Goal: Complete application form: Complete application form

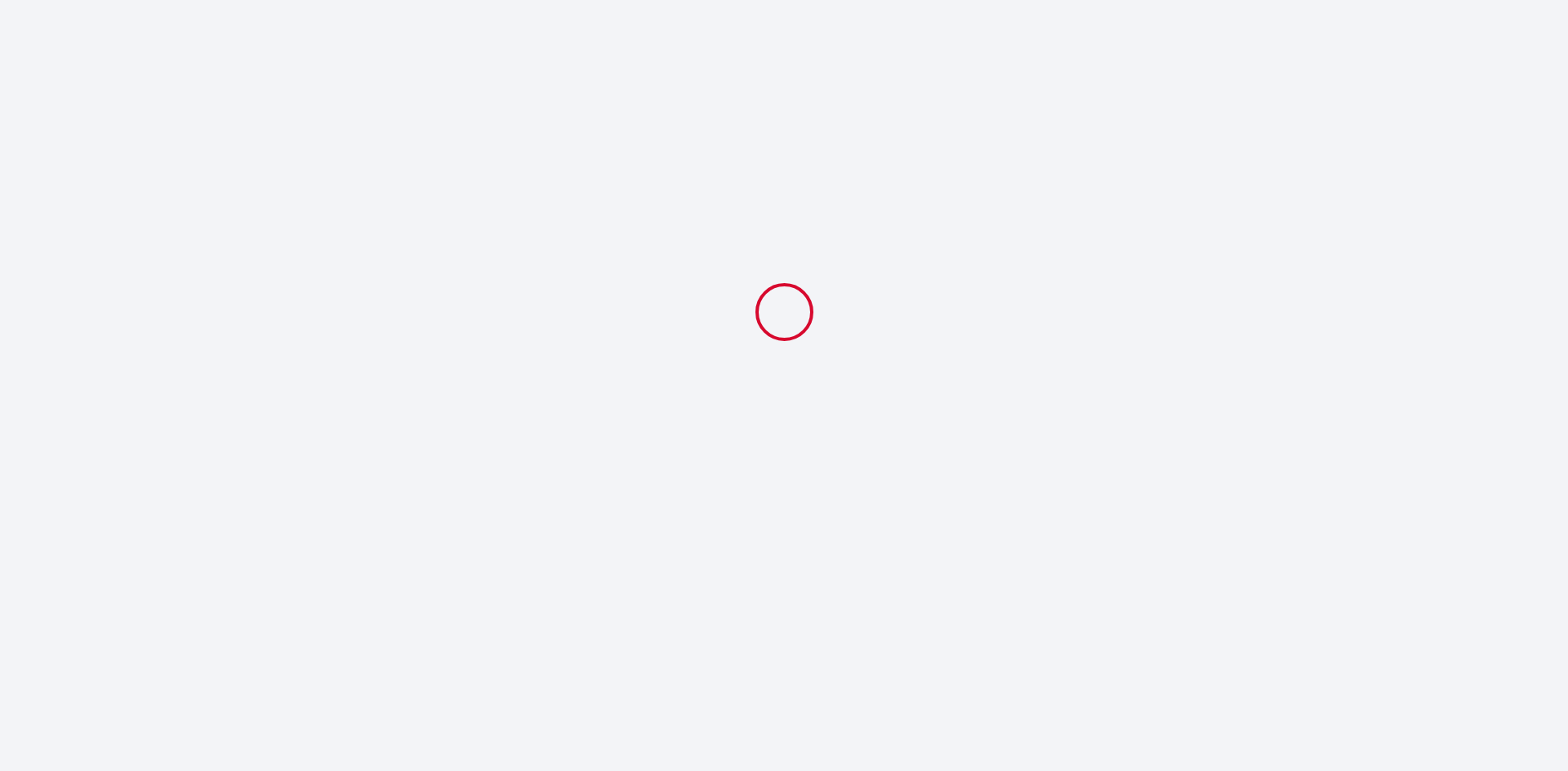
select select
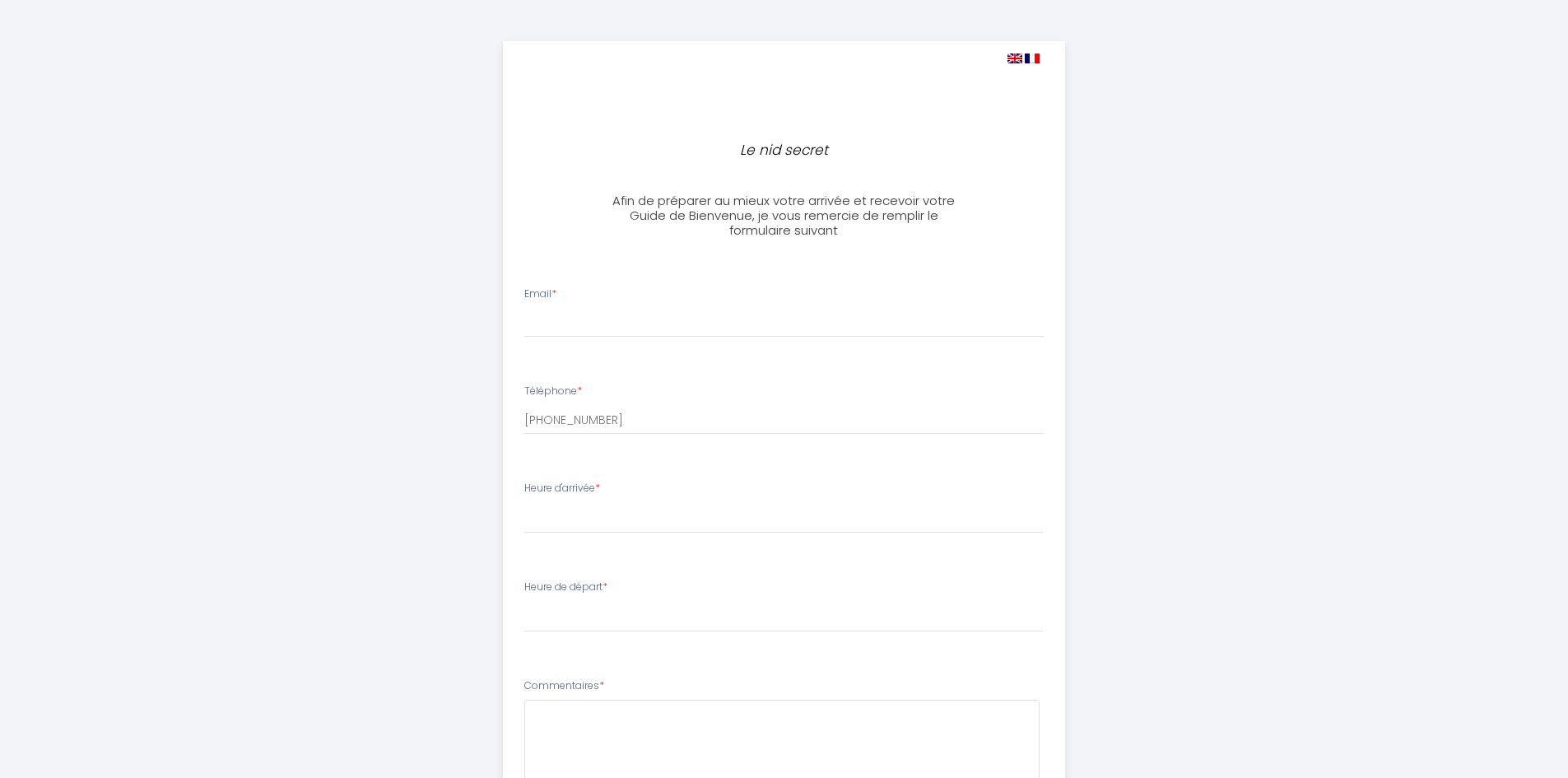
click at [566, 293] on div "Email *" at bounding box center [784, 312] width 541 height 51
click at [564, 302] on div "Email *" at bounding box center [784, 312] width 541 height 51
click at [569, 317] on input "Email *" at bounding box center [784, 323] width 520 height 30
type input "P"
type input "[EMAIL_ADDRESS][DOMAIN_NAME]"
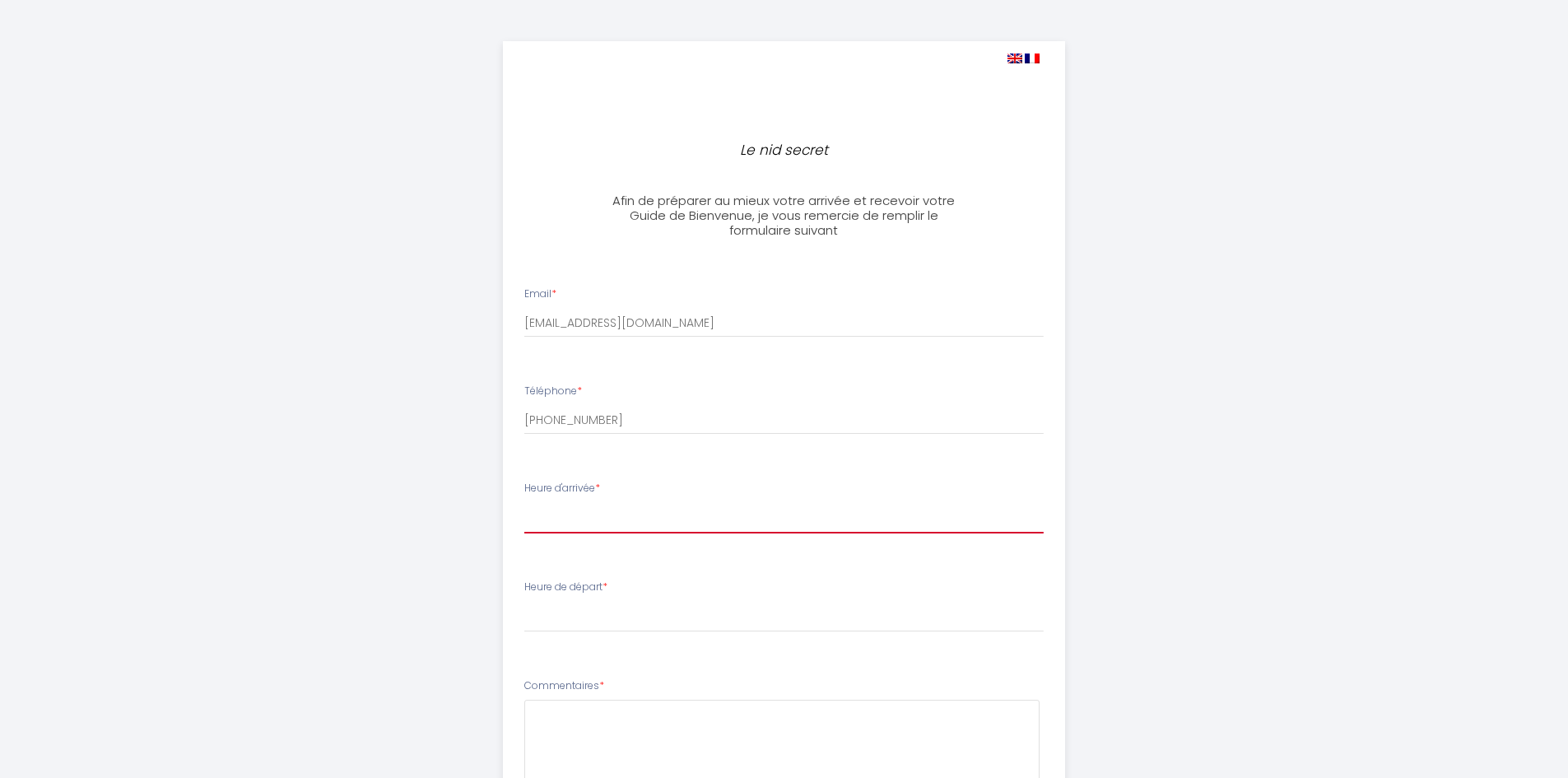
select select "17:30"
click at [543, 523] on select "17:00 17:30" at bounding box center [784, 518] width 520 height 31
click at [524, 502] on select "17:00 17:30" at bounding box center [784, 518] width 520 height 31
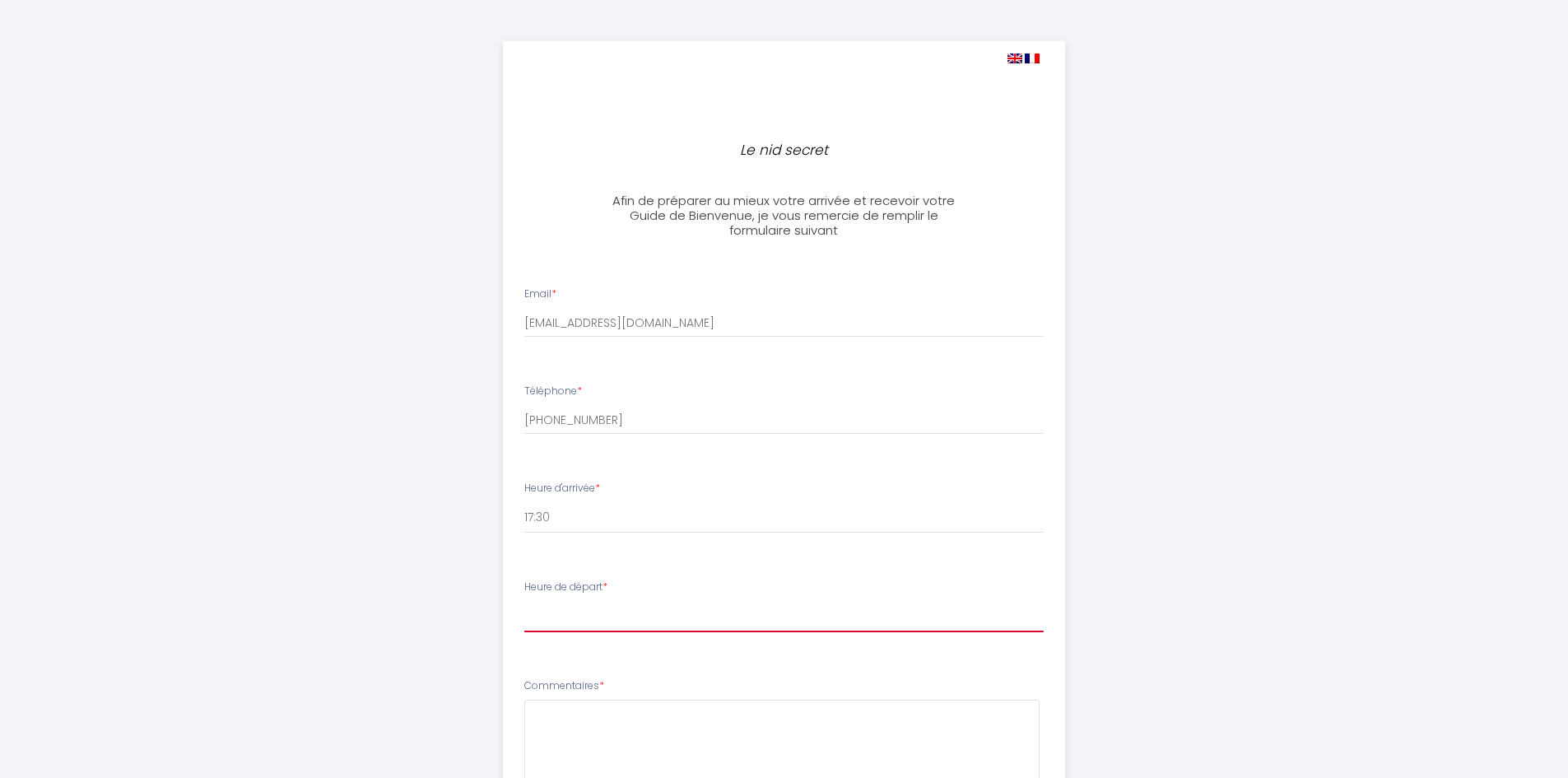
click at [573, 616] on select "00:00 00:30 01:00 01:30 02:00 02:30 03:00 03:30 04:00 04:30 05:00 05:30 06:00 0…" at bounding box center [784, 616] width 520 height 31
select select "13:00"
click at [524, 601] on select "00:00 00:30 01:00 01:30 02:00 02:30 03:00 03:30 04:00 04:30 05:00 05:30 06:00 0…" at bounding box center [784, 616] width 520 height 31
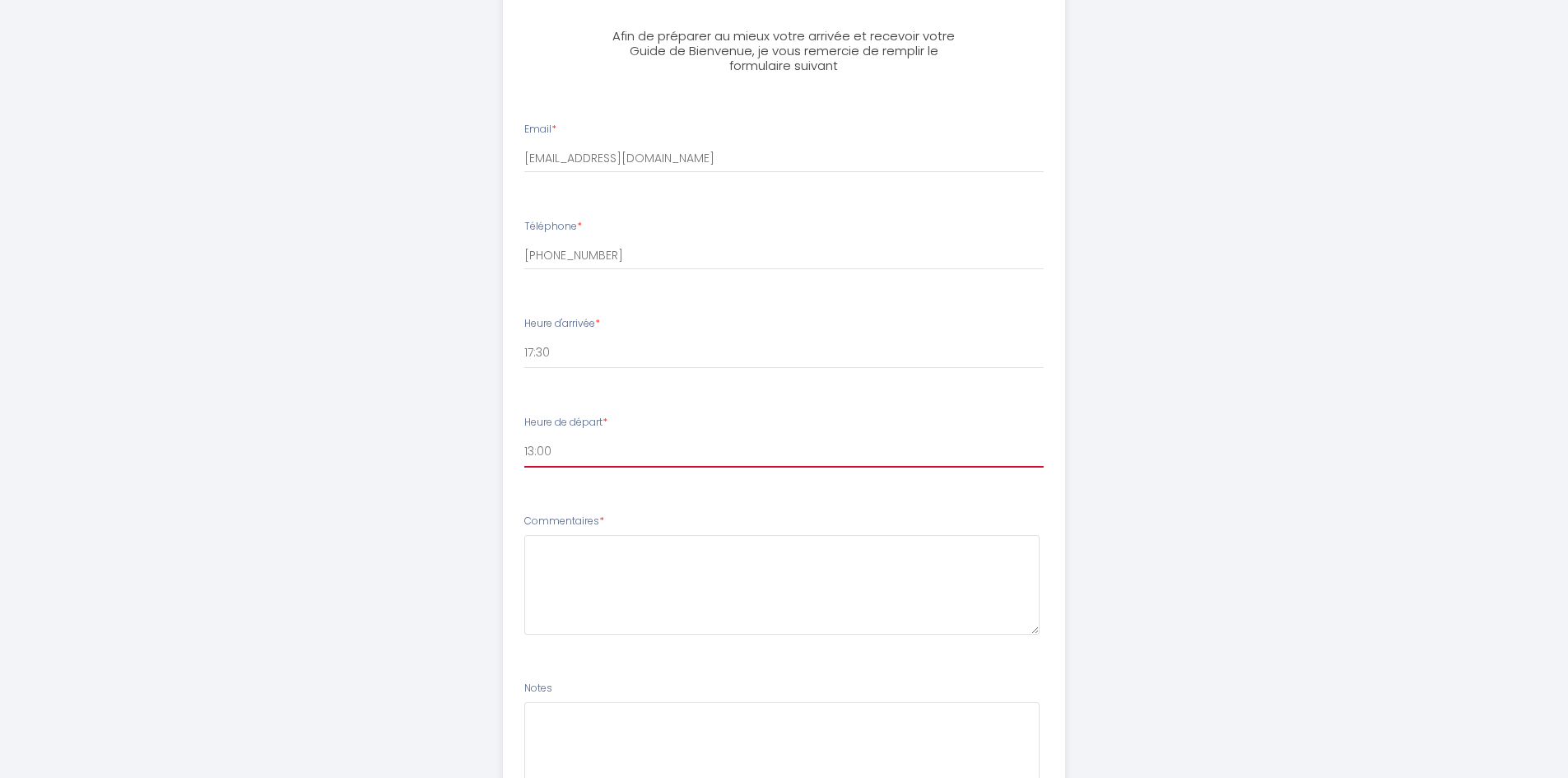
scroll to position [247, 0]
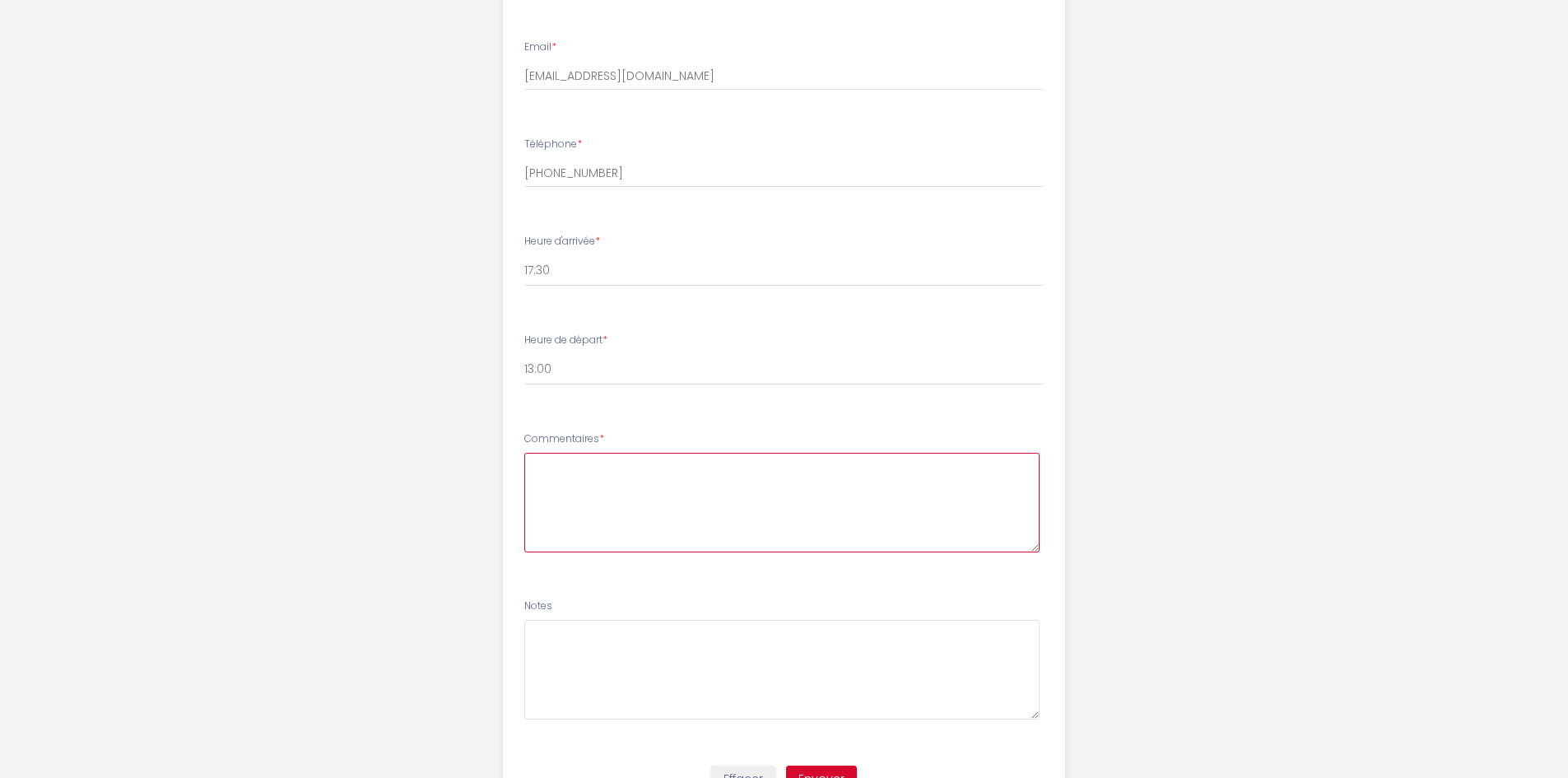
click at [592, 496] on textarea at bounding box center [782, 502] width 516 height 100
click at [423, 506] on div "Le nid secret Afin de préparer au mieux votre arrivée et recevoir votre Guide d…" at bounding box center [784, 306] width 843 height 1107
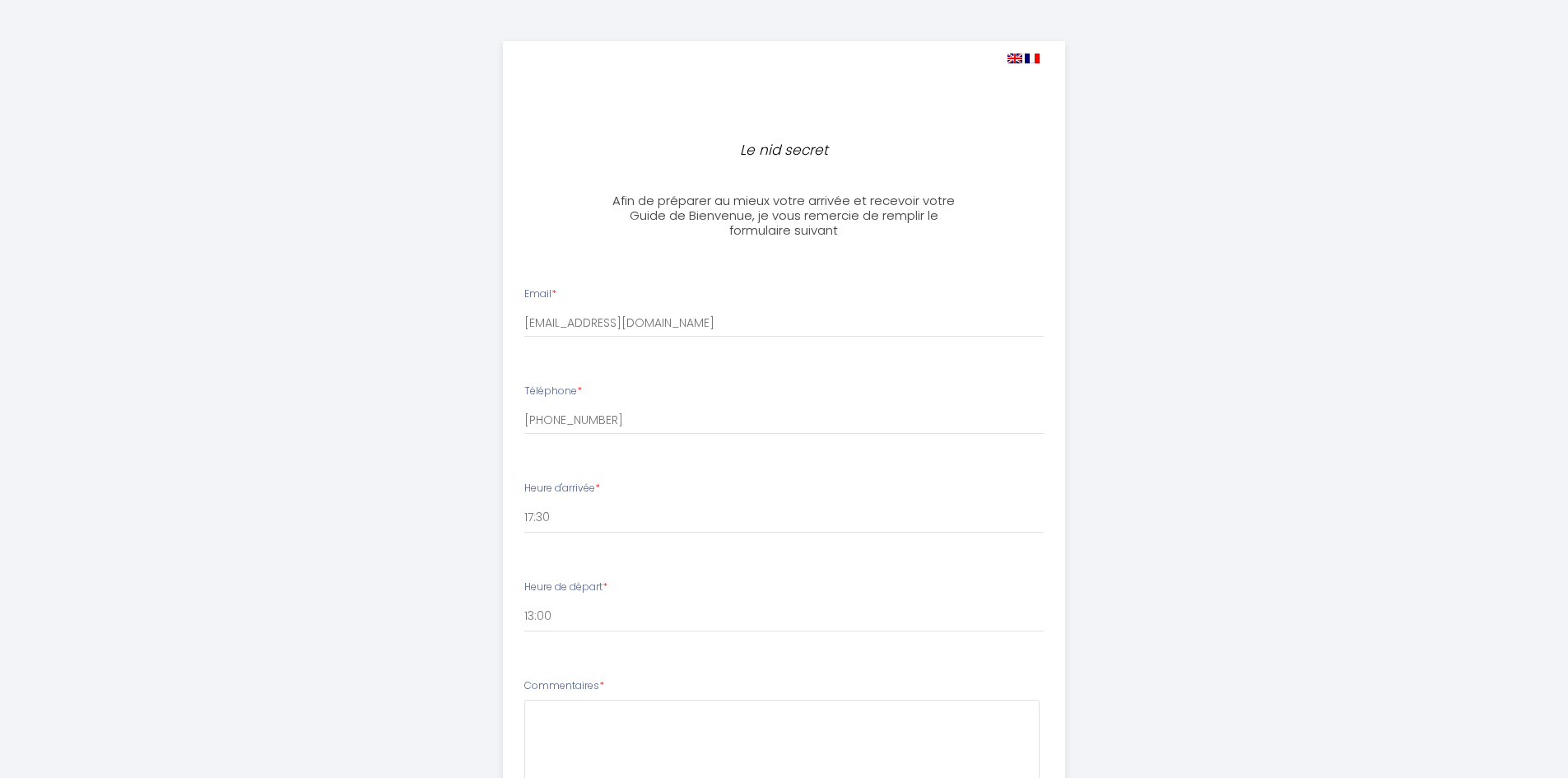
scroll to position [329, 0]
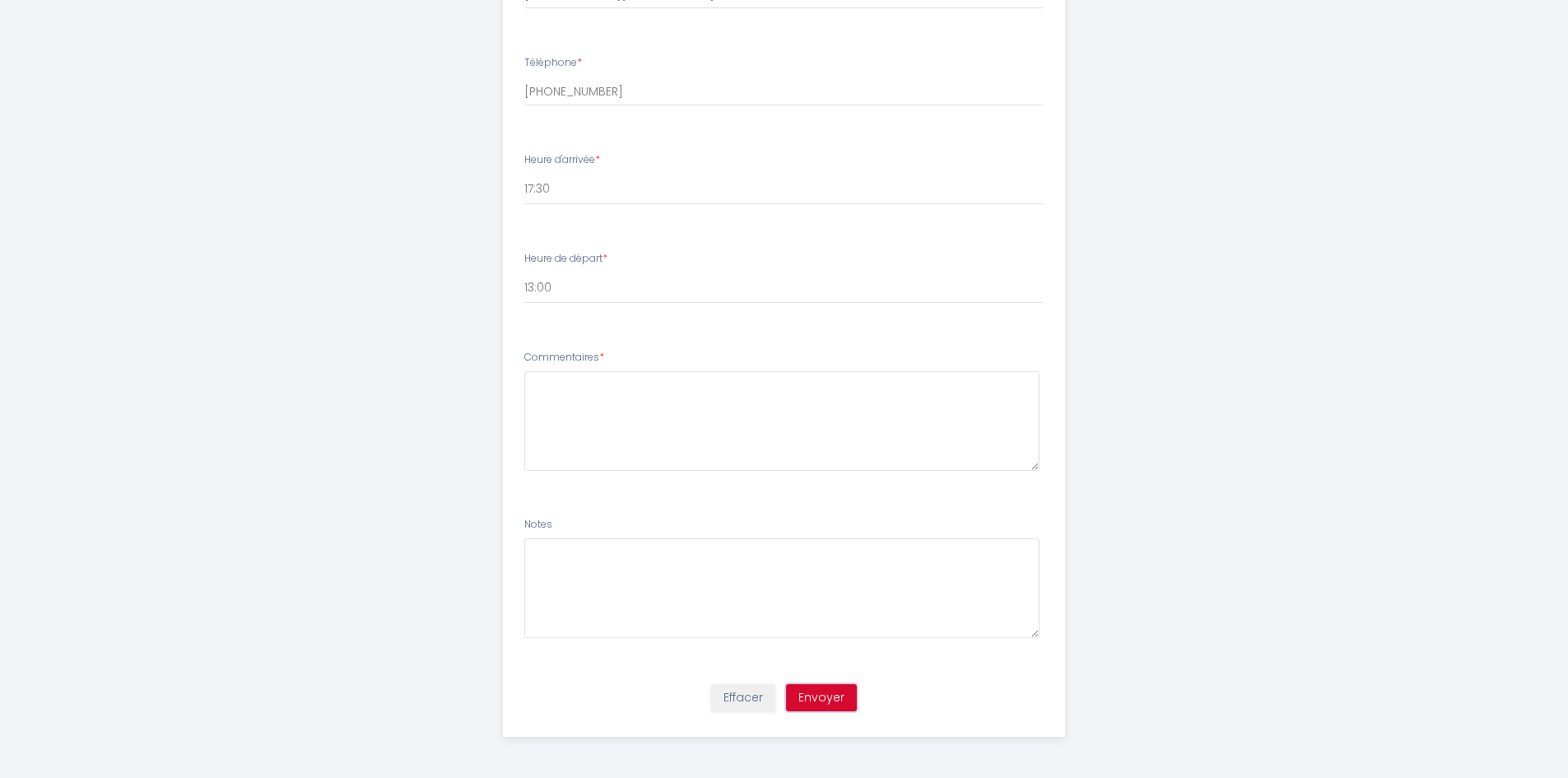
click at [851, 701] on button "Envoyer" at bounding box center [821, 698] width 71 height 28
click at [646, 406] on textarea at bounding box center [782, 420] width 516 height 100
click at [956, 386] on textarea "nous sommes un jeune couple attirés par la tranquillité de votre logement on ar…" at bounding box center [782, 420] width 516 height 100
click at [958, 384] on textarea "nous sommes un jeune couple attirés par la tranquillité de votre logement on ar…" at bounding box center [782, 420] width 516 height 100
click at [960, 378] on textarea "nous sommes un jeune couple attirés par la tranquillité de votre logement on ar…" at bounding box center [782, 420] width 516 height 100
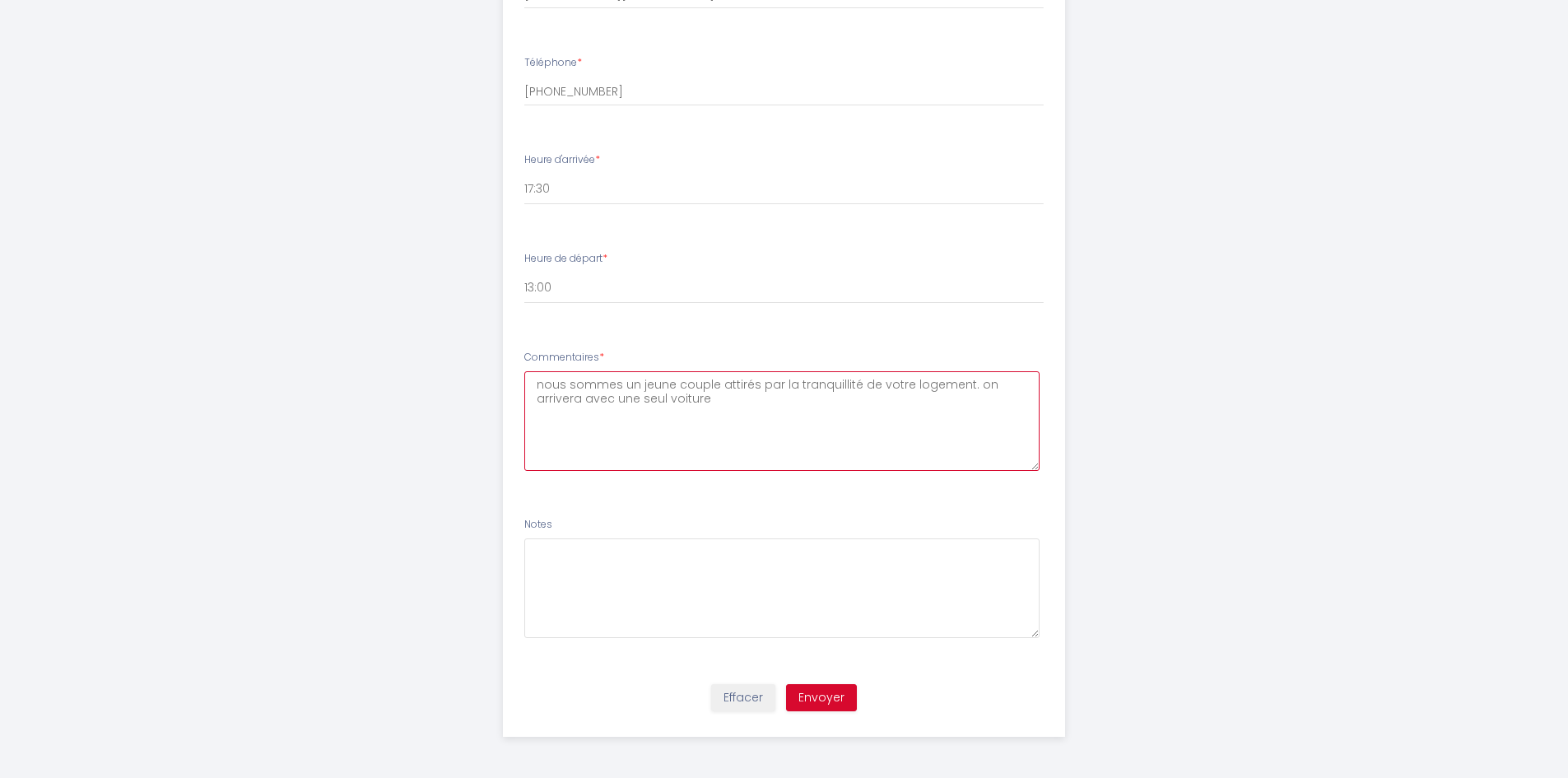
click at [1006, 384] on textarea "nous sommes un jeune couple attirés par la tranquillité de votre logement. on a…" at bounding box center [782, 420] width 516 height 100
click at [972, 384] on textarea "nous sommes un jeune couple attirés par la tranquillité de votre logement. on a…" at bounding box center [782, 420] width 516 height 100
click at [974, 384] on textarea "nous sommes un jeune couple attirés par la tranquillité de votre logement. on a…" at bounding box center [782, 420] width 516 height 100
drag, startPoint x: 979, startPoint y: 386, endPoint x: 968, endPoint y: 386, distance: 11.0
click at [968, 386] on textarea "nous sommes un jeune couple attirés par la tranquillité de votre logement. on a…" at bounding box center [782, 420] width 516 height 100
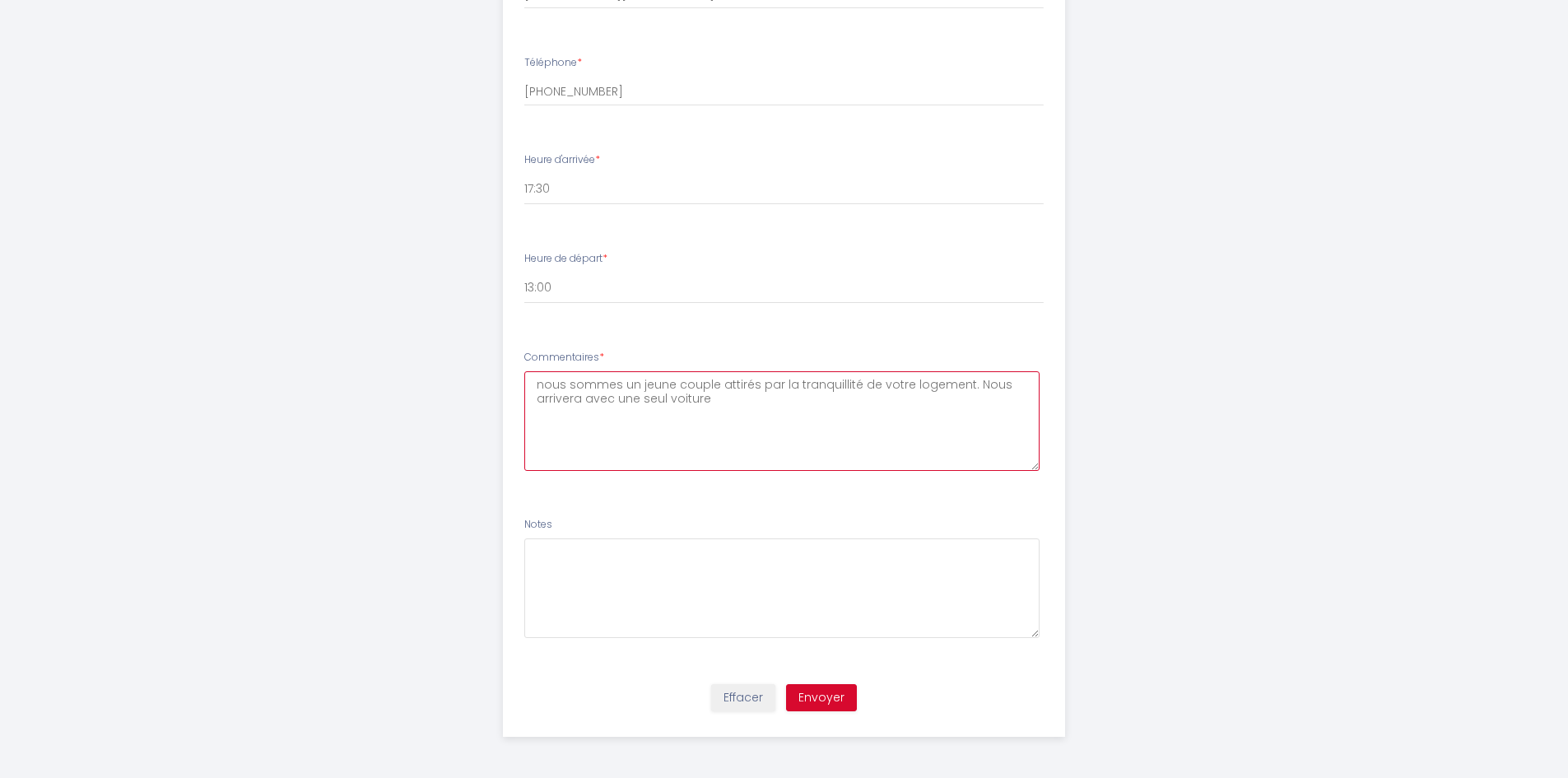
click at [582, 402] on textarea "nous sommes un jeune couple attirés par la tranquillité de votre logement. Nous…" at bounding box center [782, 420] width 516 height 100
click at [750, 395] on textarea "nous sommes un jeune couple attirés par la tranquillité de votre logement. Nous…" at bounding box center [782, 420] width 516 height 100
click at [596, 401] on textarea "nous sommes un jeune couple attirés par la tranquillité de votre logement. Nous…" at bounding box center [782, 420] width 516 height 100
click at [592, 402] on textarea "nous sommes un jeune couple attirés par la tranquillité de votre logement. Nous…" at bounding box center [782, 420] width 516 height 100
click at [751, 406] on textarea "nous sommes un jeune couple attirés par la tranquillité de votre logement. Nous…" at bounding box center [782, 420] width 516 height 100
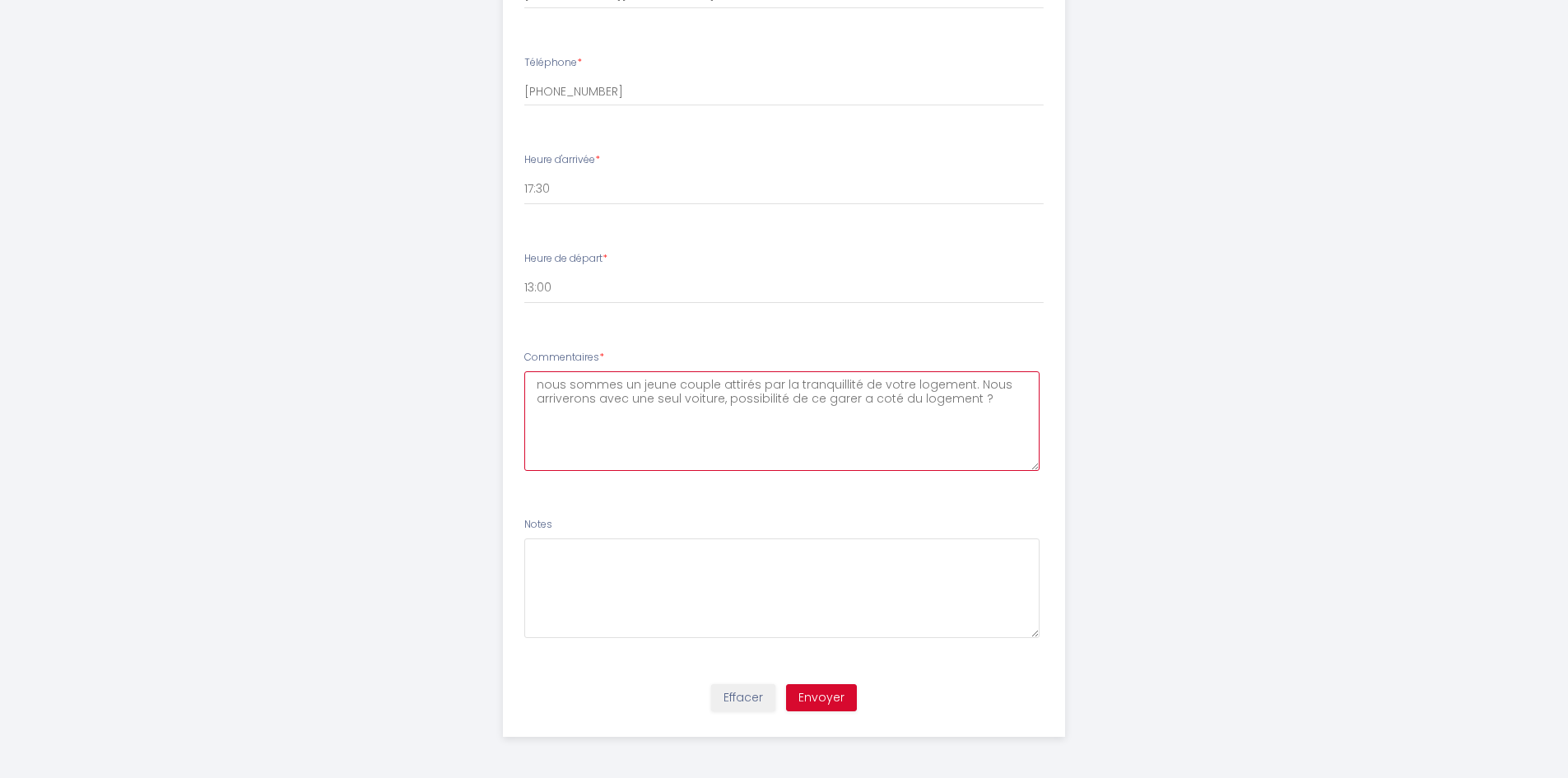
drag, startPoint x: 999, startPoint y: 389, endPoint x: 998, endPoint y: 398, distance: 9.1
click at [998, 389] on textarea "nous sommes un jeune couple attirés par la tranquillité de votre logement. Nous…" at bounding box center [782, 420] width 516 height 100
click at [998, 404] on textarea "nous sommes un jeune couple attirés par la tranquillité de votre logement. Nous…" at bounding box center [782, 420] width 516 height 100
drag, startPoint x: 727, startPoint y: 396, endPoint x: 757, endPoint y: 406, distance: 31.6
click at [728, 396] on textarea "nous sommes un jeune couple attirés par la tranquillité de votre logement. Nous…" at bounding box center [782, 420] width 516 height 100
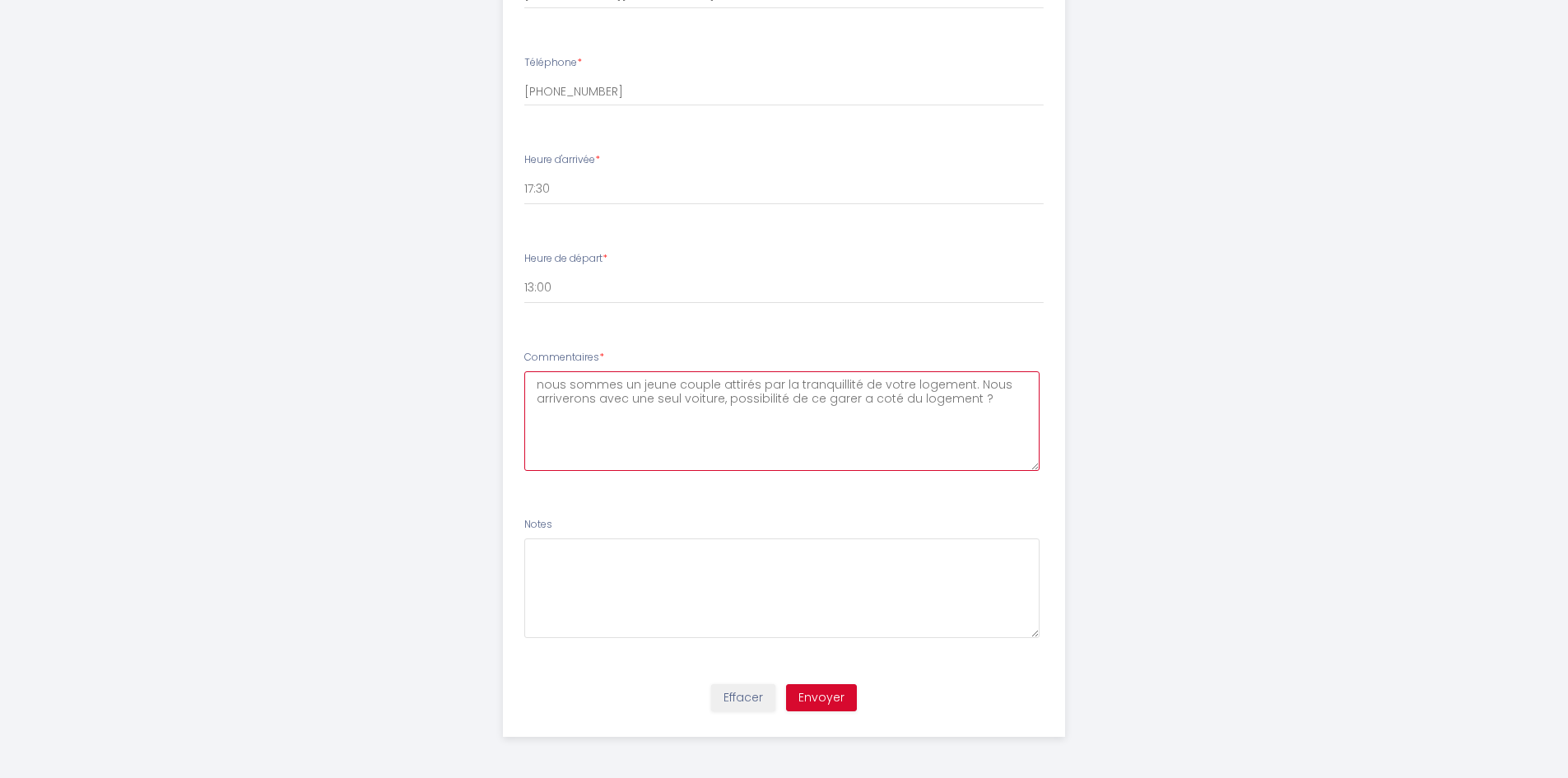
click at [728, 403] on textarea "nous sommes un jeune couple attirés par la tranquillité de votre logement. Nous…" at bounding box center [782, 420] width 516 height 100
click at [723, 403] on textarea "nous sommes un jeune couple attirés par la tranquillité de votre logement. Nous…" at bounding box center [782, 420] width 516 height 100
drag, startPoint x: 613, startPoint y: 415, endPoint x: 630, endPoint y: 421, distance: 18.0
click at [613, 415] on textarea "nous sommes un jeune couple attirés par la tranquillité de votre logement. Nous…" at bounding box center [782, 420] width 516 height 100
click at [886, 399] on textarea "nous sommes un jeune couple attirés par la tranquillité de votre logement. Nous…" at bounding box center [782, 420] width 516 height 100
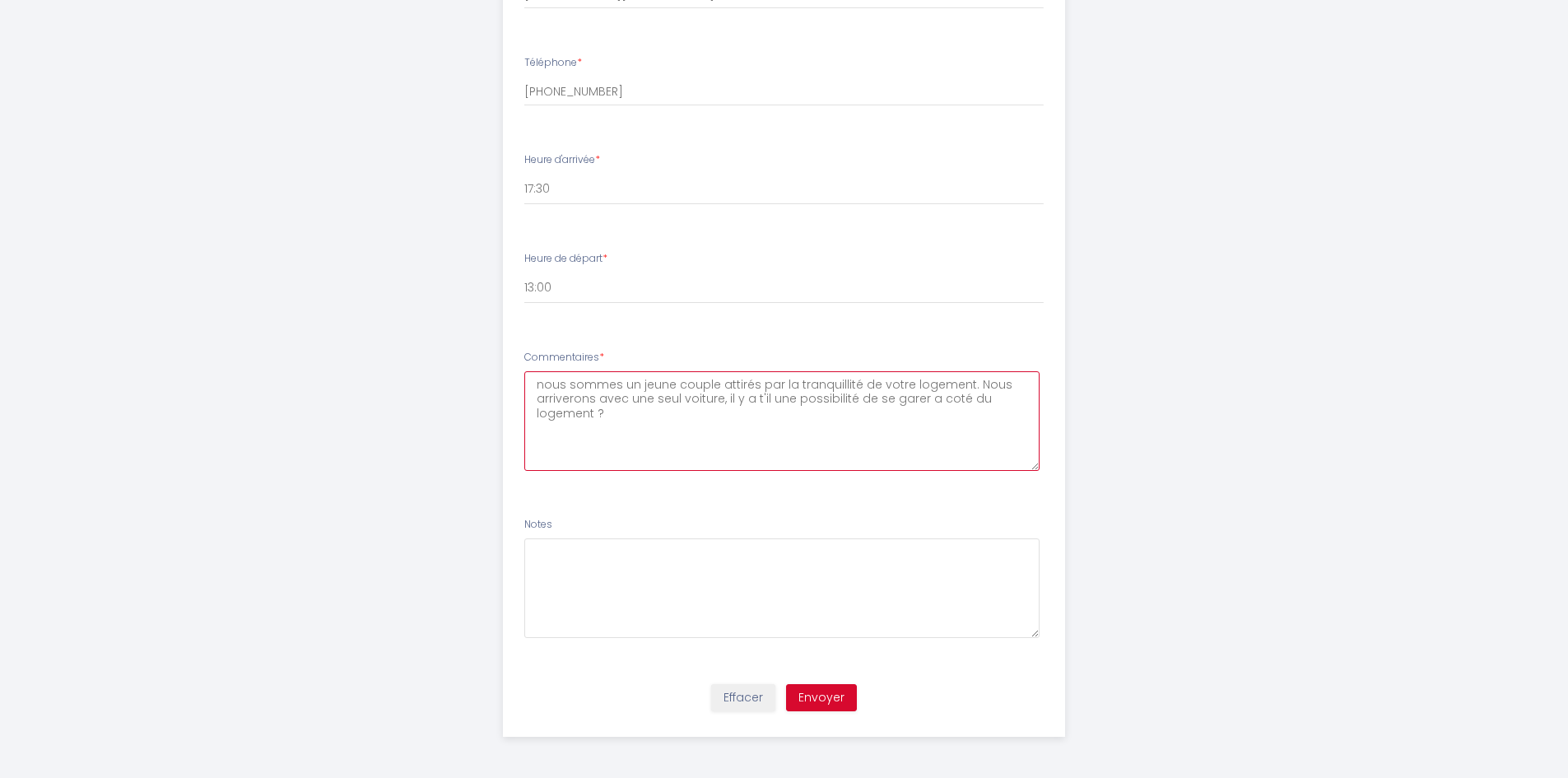
click at [662, 412] on textarea "nous sommes un jeune couple attirés par la tranquillité de votre logement. Nous…" at bounding box center [782, 420] width 516 height 100
click at [580, 496] on li "Commentaires * nous sommes un jeune couple attirés par la tranquillité de votre…" at bounding box center [784, 419] width 561 height 157
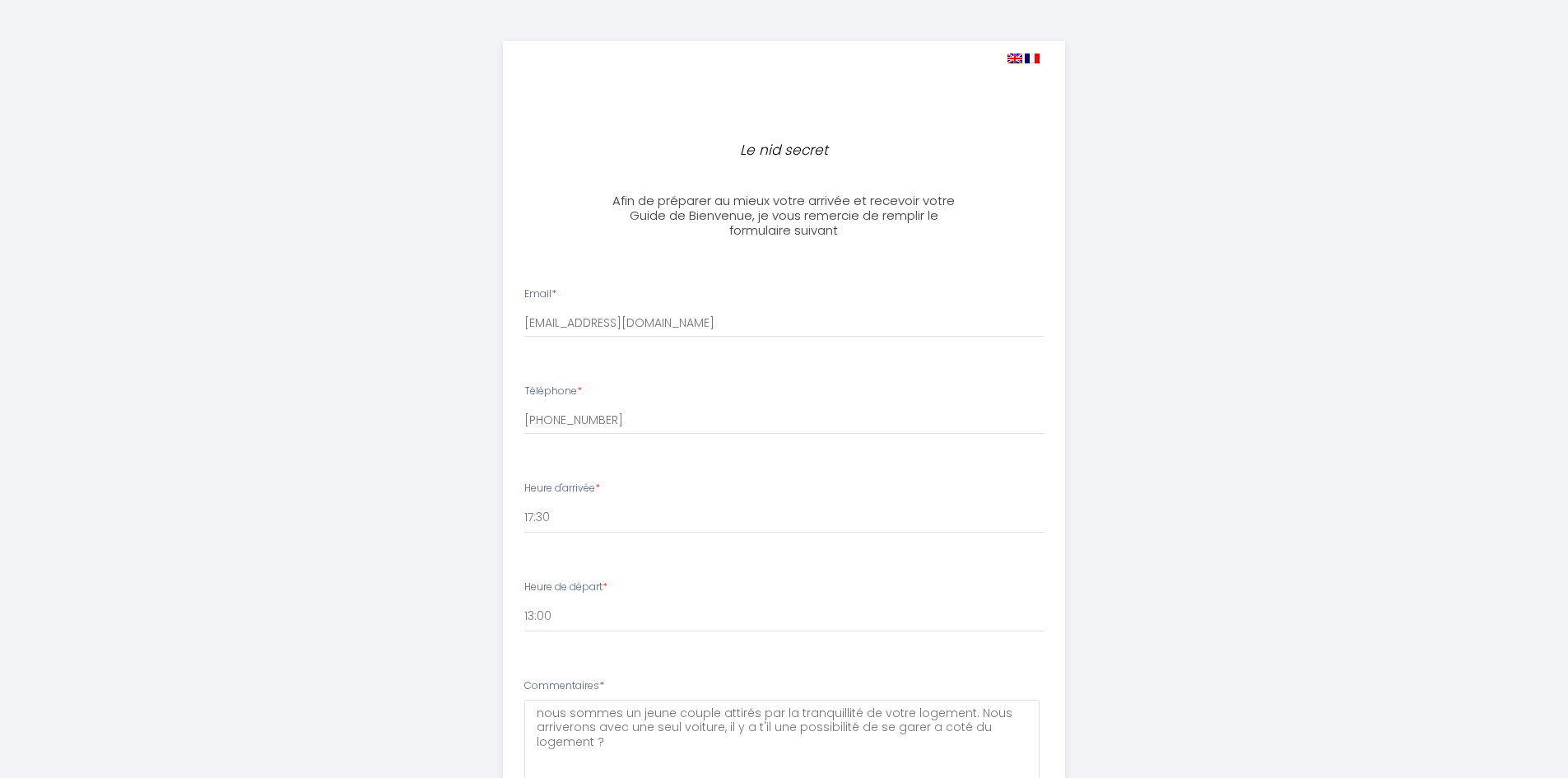
scroll to position [247, 0]
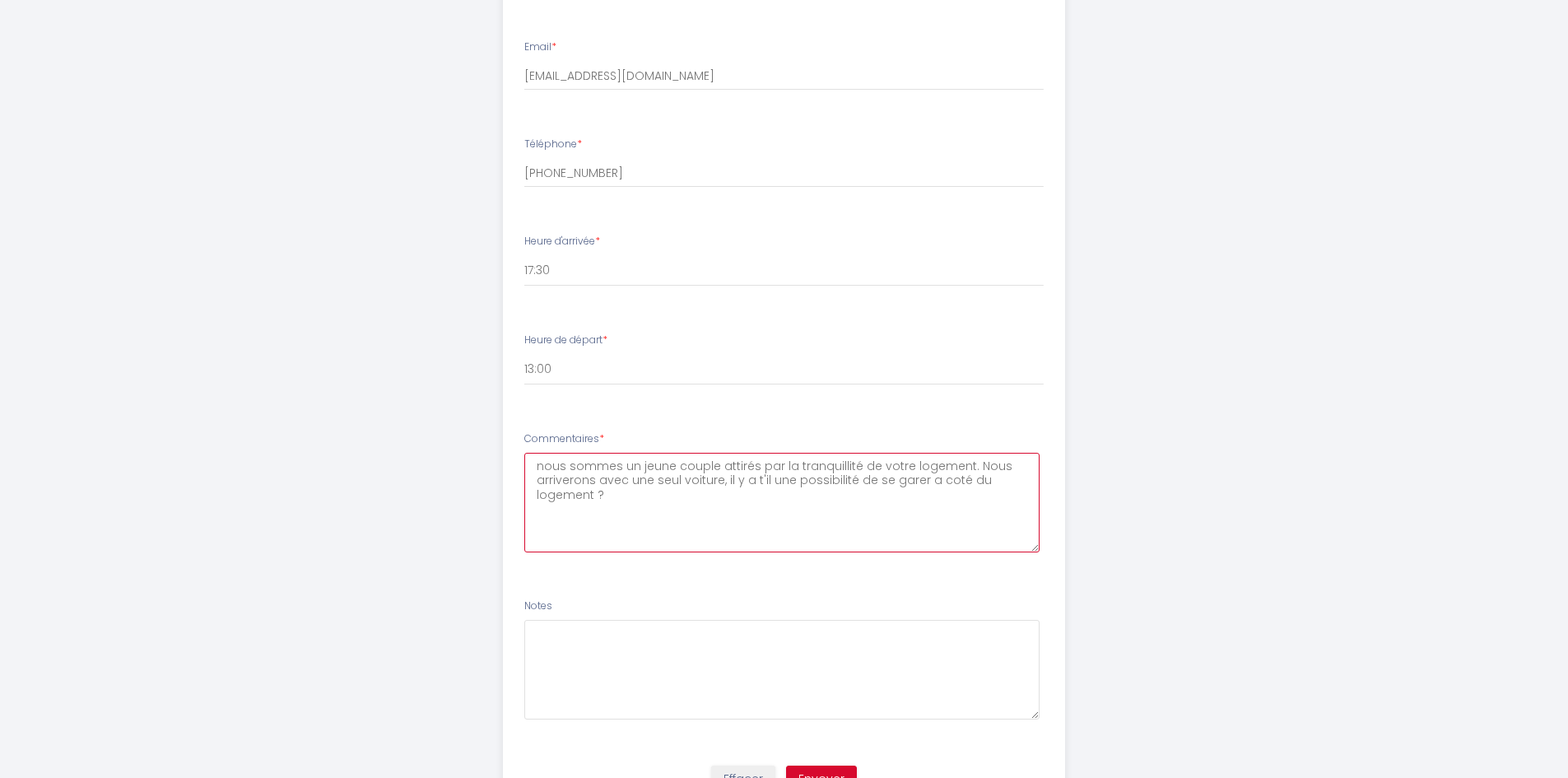
click at [612, 502] on textarea "nous sommes un jeune couple attirés par la tranquillité de votre logement. Nous…" at bounding box center [782, 502] width 516 height 100
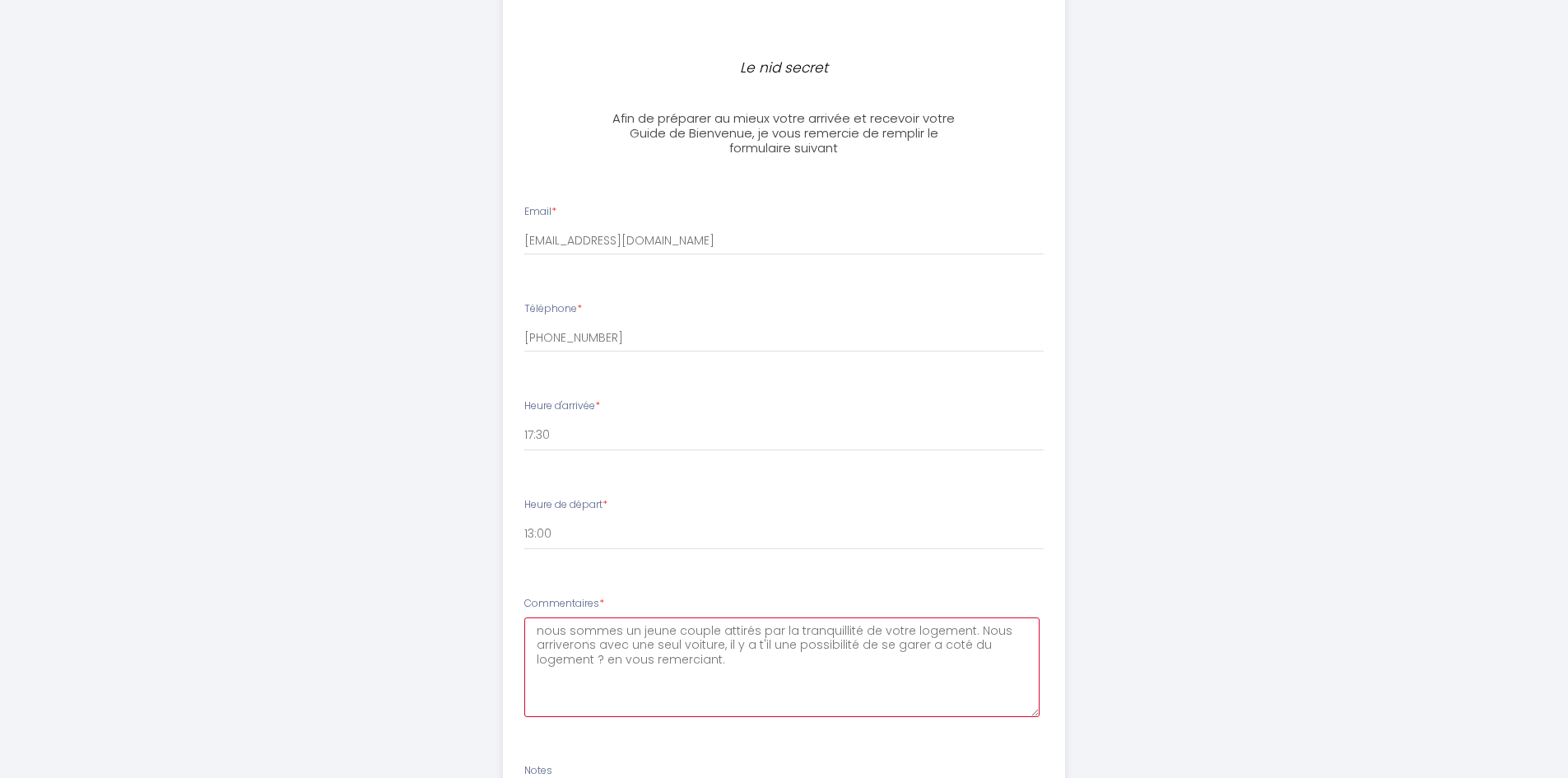
scroll to position [329, 0]
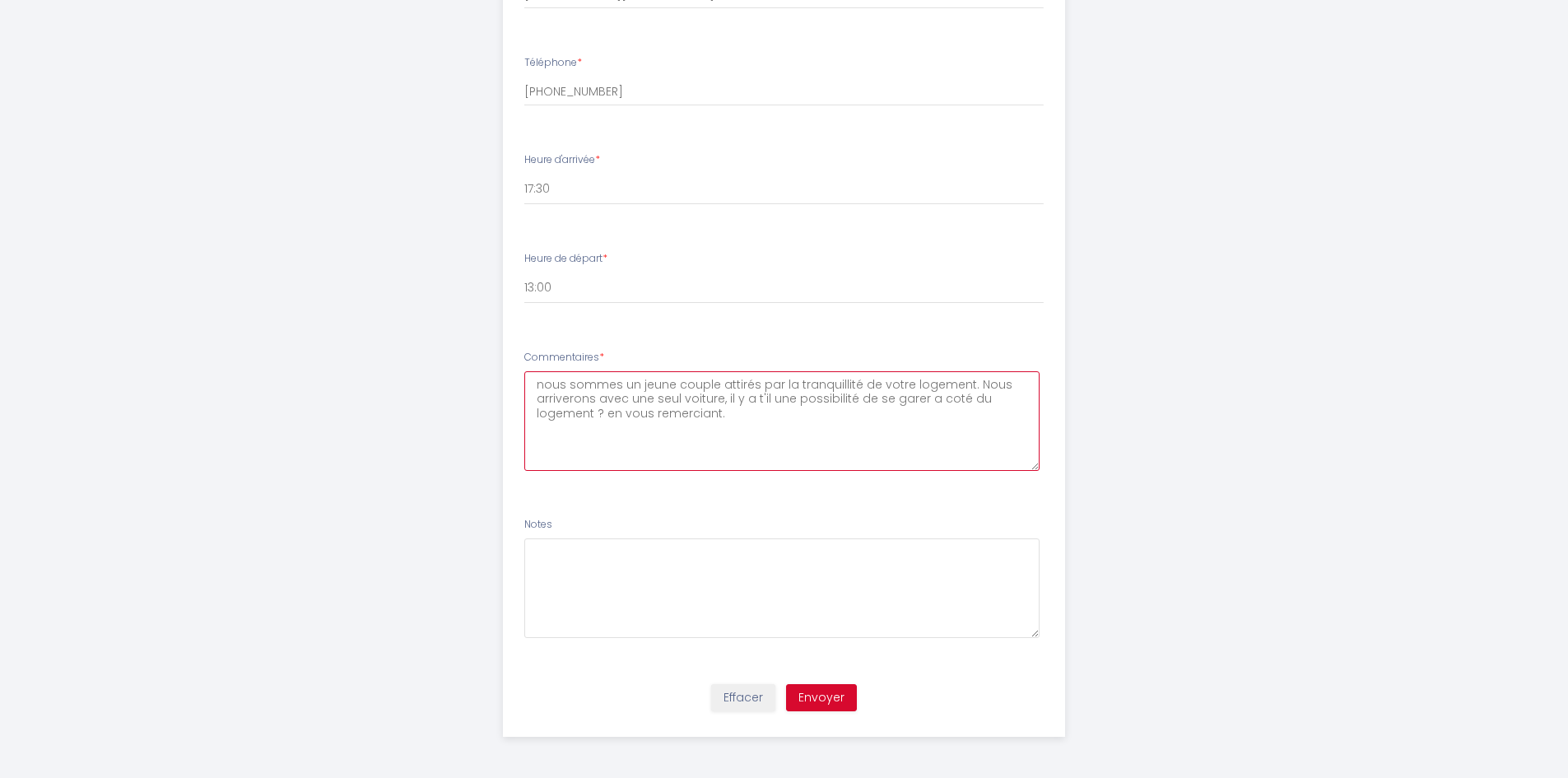
type textarea "nous sommes un jeune couple attirés par la tranquillité de votre logement. Nous…"
drag, startPoint x: 819, startPoint y: 695, endPoint x: 838, endPoint y: 706, distance: 22.0
click at [823, 696] on button "Envoyer" at bounding box center [821, 698] width 71 height 28
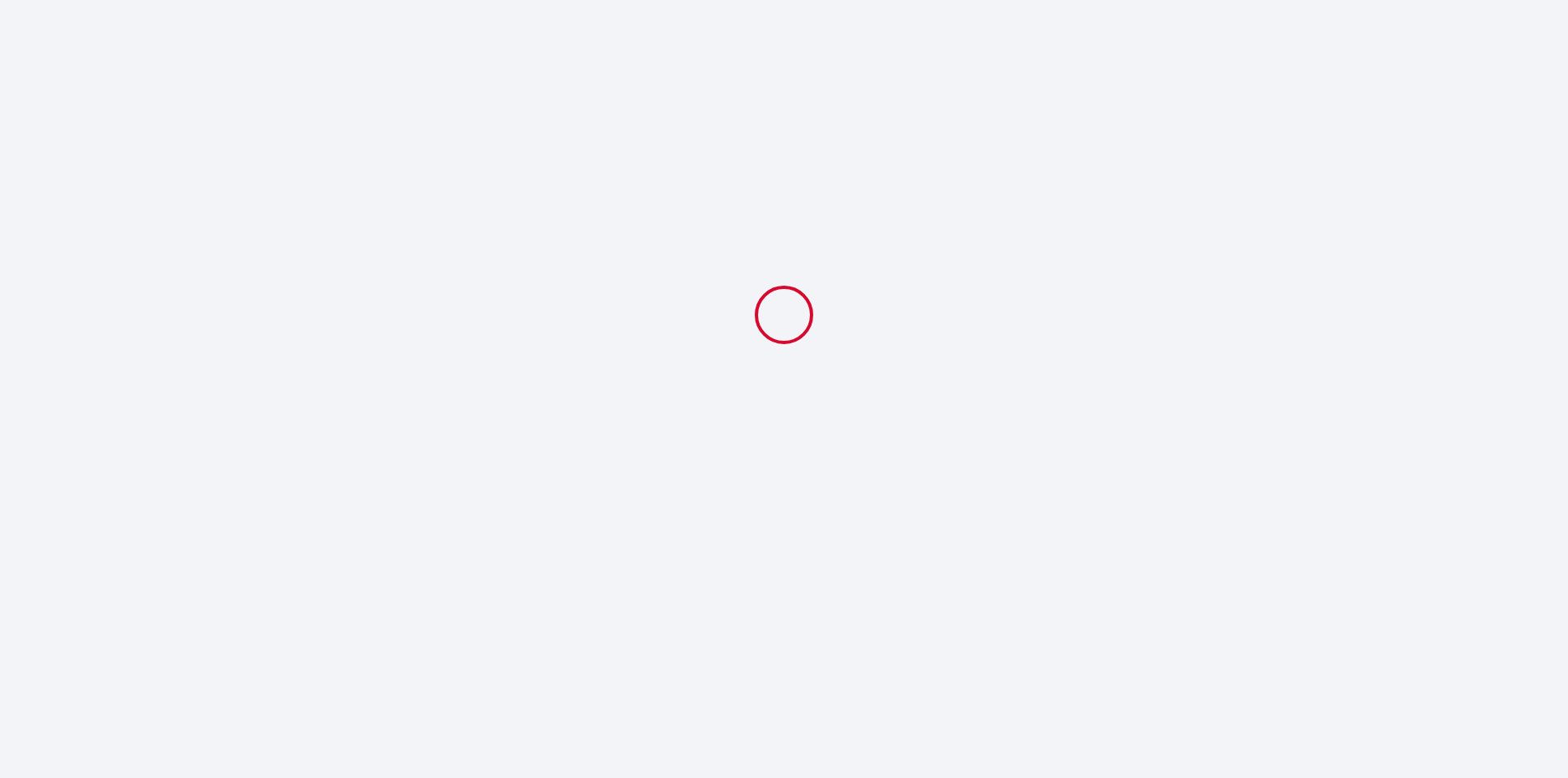
select select "17:30"
select select "13:00"
